Goal: Information Seeking & Learning: Learn about a topic

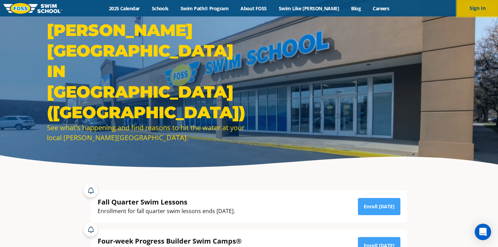
click at [478, 8] on button "Sign In" at bounding box center [477, 8] width 41 height 16
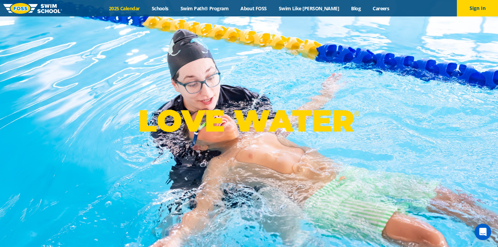
click at [133, 11] on link "2025 Calendar" at bounding box center [124, 8] width 43 height 7
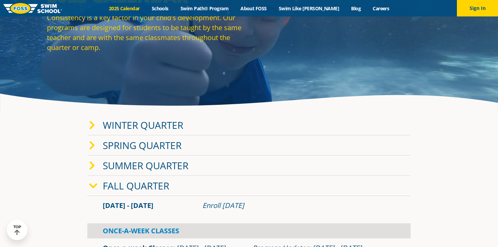
scroll to position [60, 0]
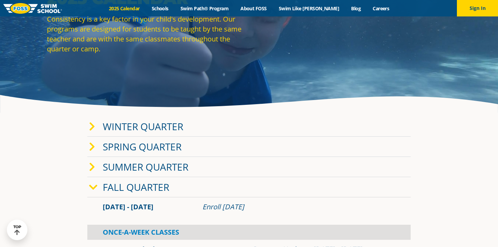
click at [124, 127] on link "Winter Quarter" at bounding box center [143, 126] width 81 height 13
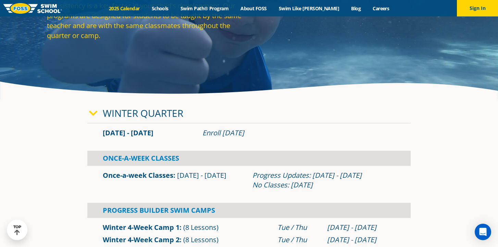
scroll to position [74, 0]
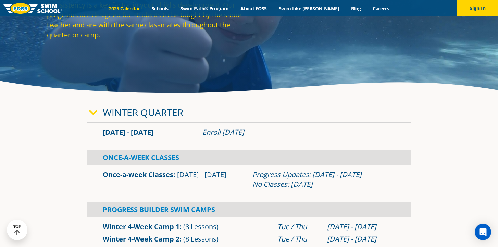
click at [97, 112] on icon at bounding box center [93, 113] width 9 height 10
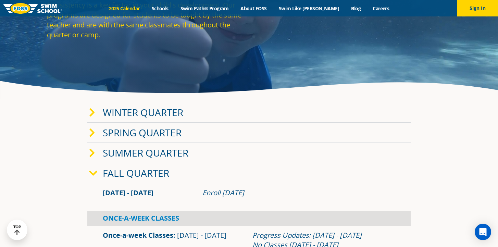
click at [135, 173] on link "Fall Quarter" at bounding box center [136, 173] width 66 height 13
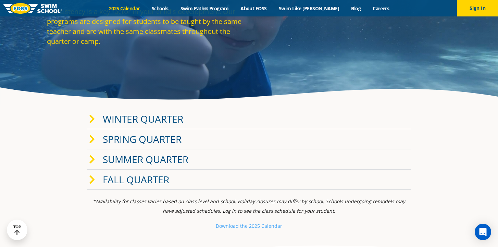
scroll to position [66, 0]
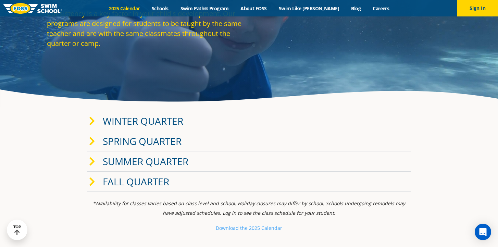
click at [128, 144] on link "Spring Quarter" at bounding box center [142, 141] width 79 height 13
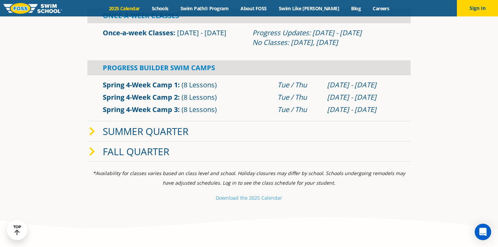
scroll to position [235, 0]
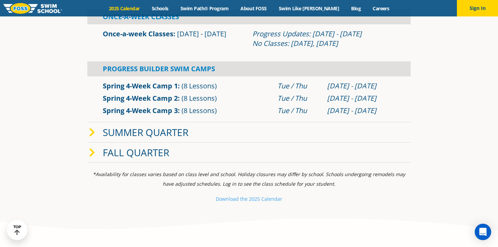
click at [129, 135] on link "Summer Quarter" at bounding box center [146, 132] width 86 height 13
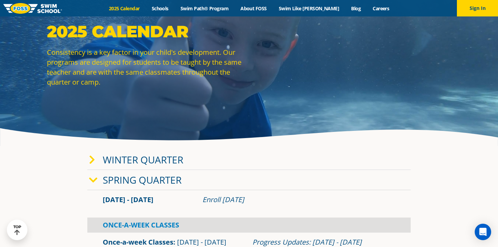
scroll to position [0, 0]
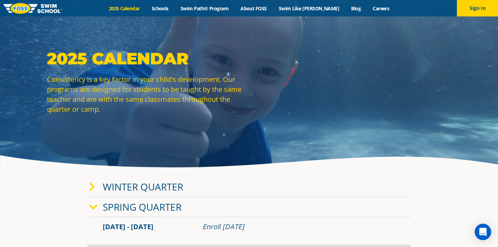
click at [138, 186] on link "Winter Quarter" at bounding box center [143, 186] width 81 height 13
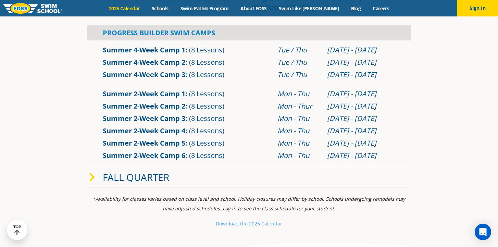
scroll to position [579, 0]
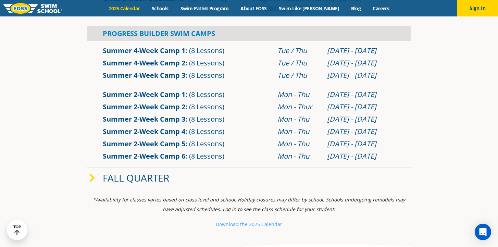
click at [135, 171] on div "Fall Quarter" at bounding box center [249, 178] width 324 height 20
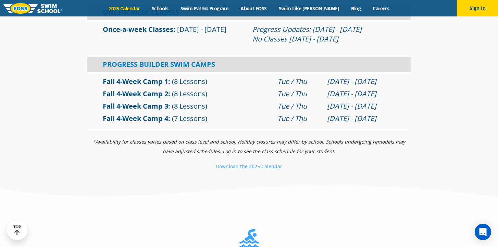
scroll to position [789, 0]
